Goal: Find specific page/section: Find specific page/section

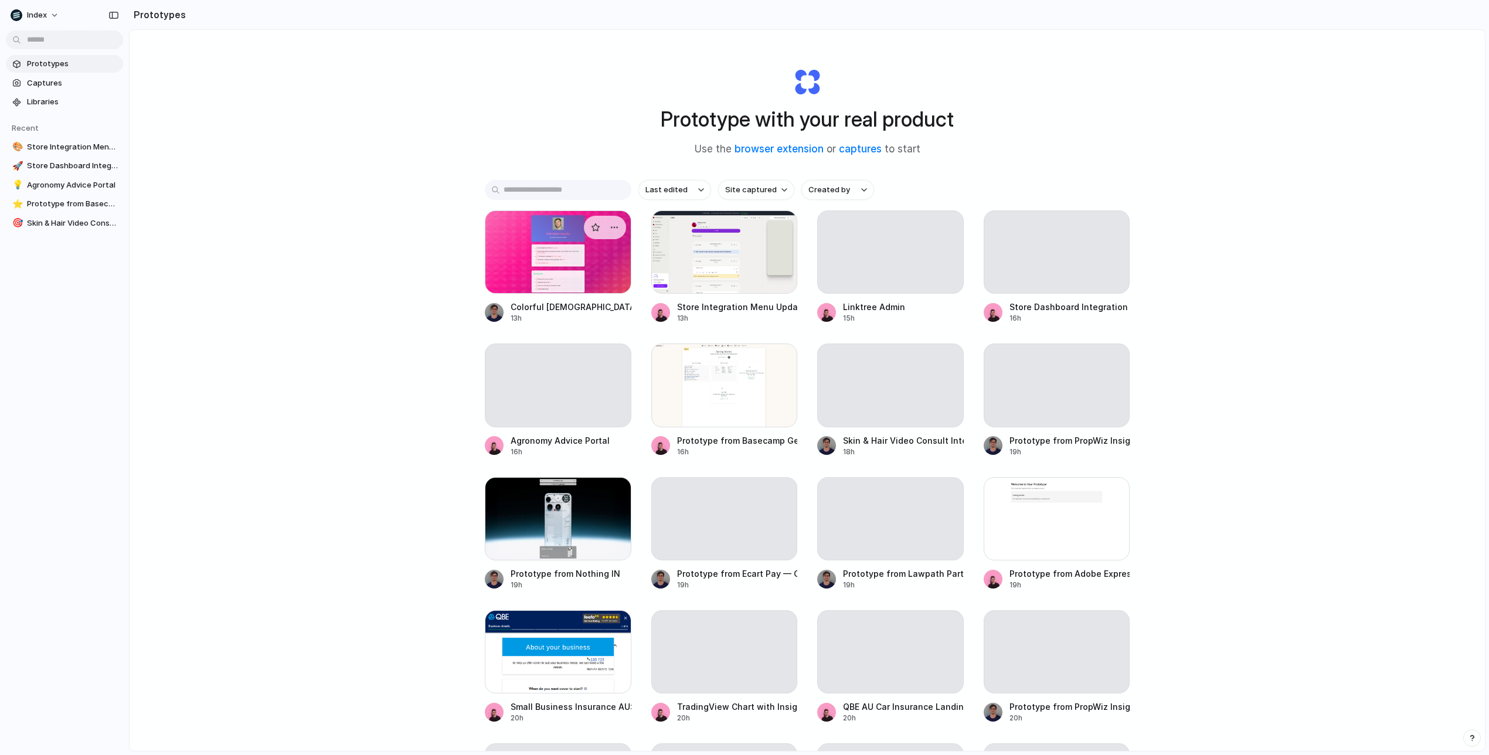
click at [530, 258] on div at bounding box center [558, 251] width 147 height 83
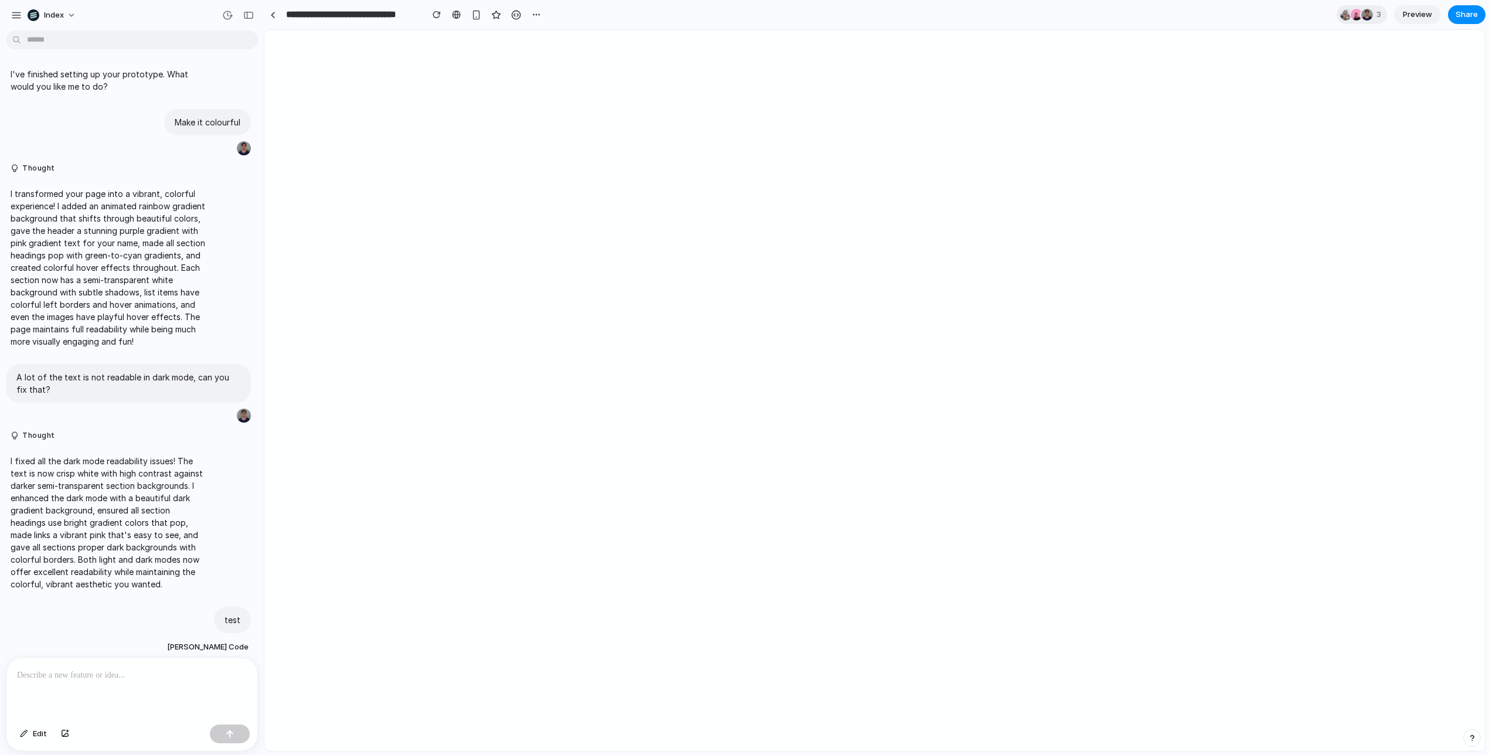
scroll to position [919, 0]
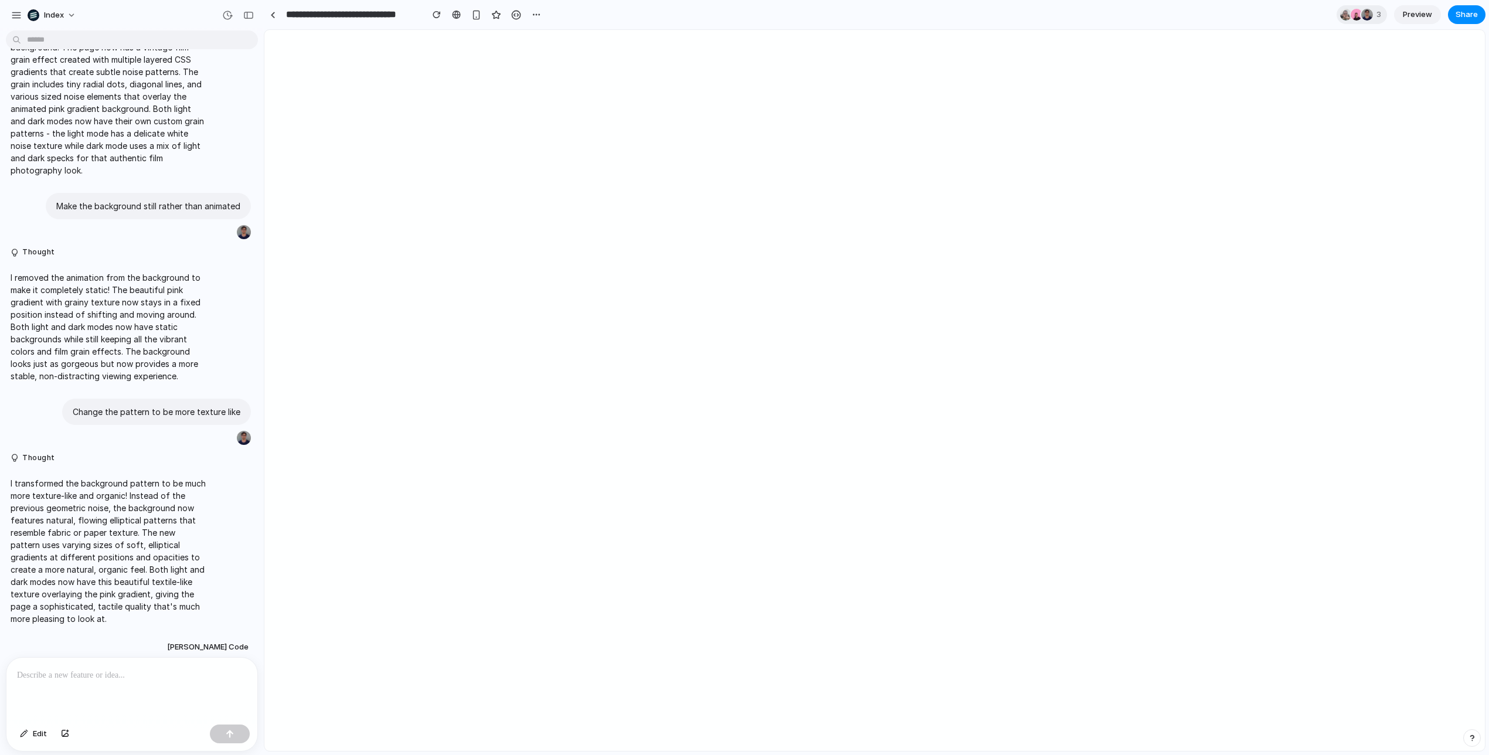
click at [744, 377] on div at bounding box center [744, 377] width 0 height 0
